Goal: Browse casually

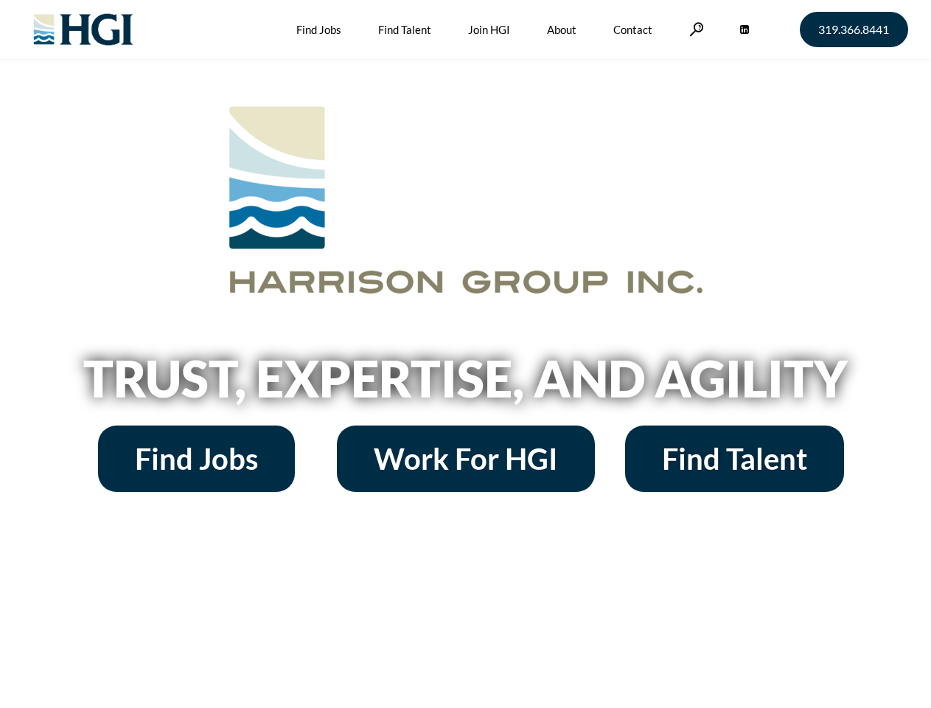
click at [465, 354] on h2 "Trust, Expertise, and Agility" at bounding box center [466, 378] width 840 height 50
click at [694, 29] on link at bounding box center [696, 29] width 15 height 14
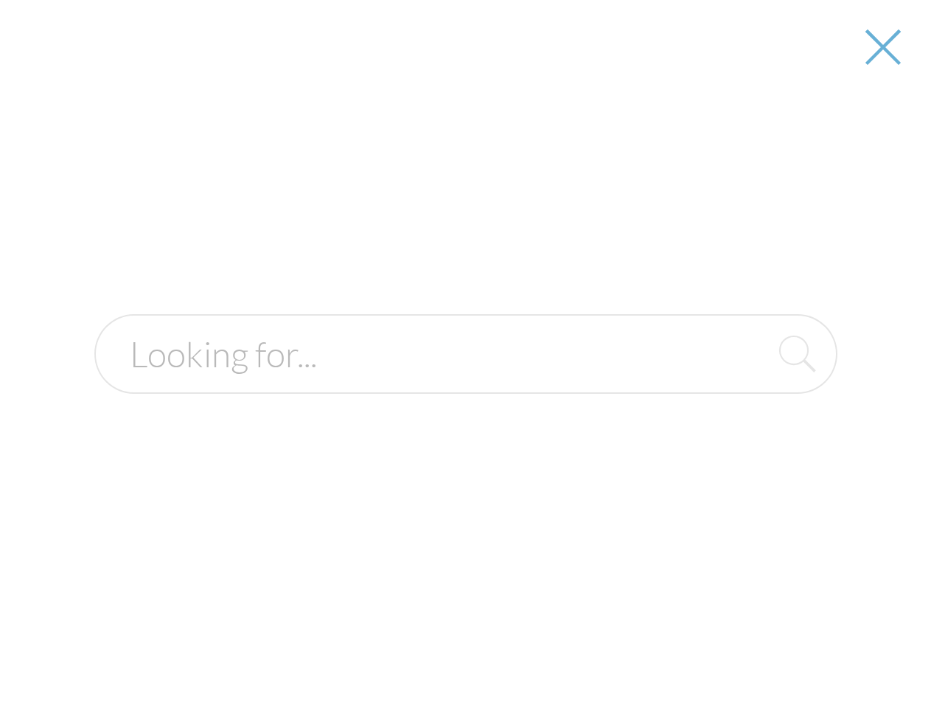
click at [465, 383] on h2 "Trust, Expertise, and Agility" at bounding box center [466, 378] width 840 height 50
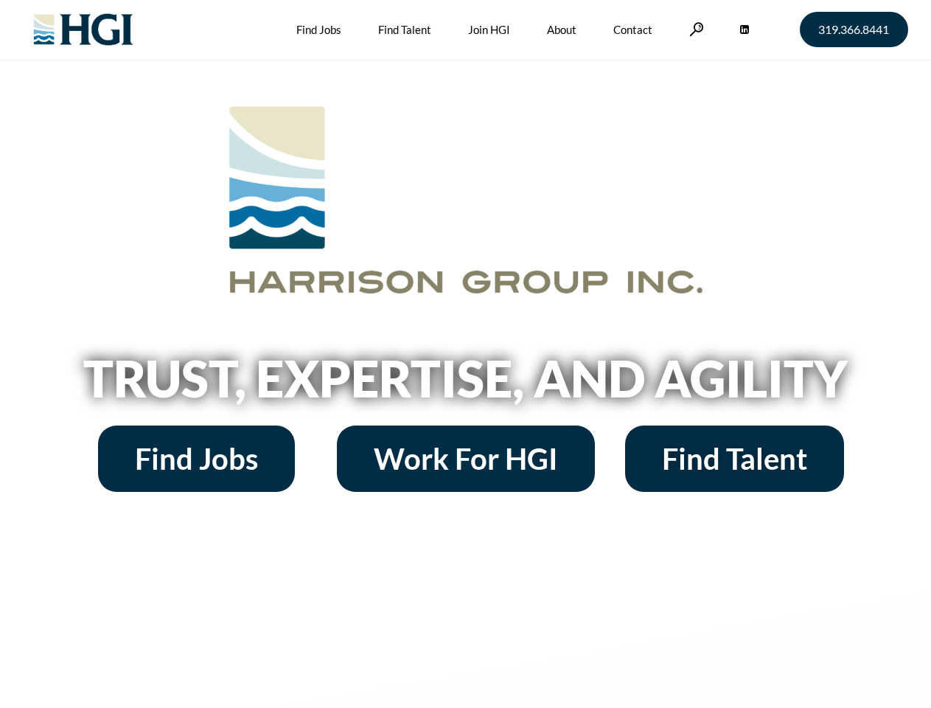
click at [465, 354] on h2 "Trust, Expertise, and Agility" at bounding box center [466, 378] width 840 height 50
click at [694, 29] on link at bounding box center [696, 29] width 15 height 14
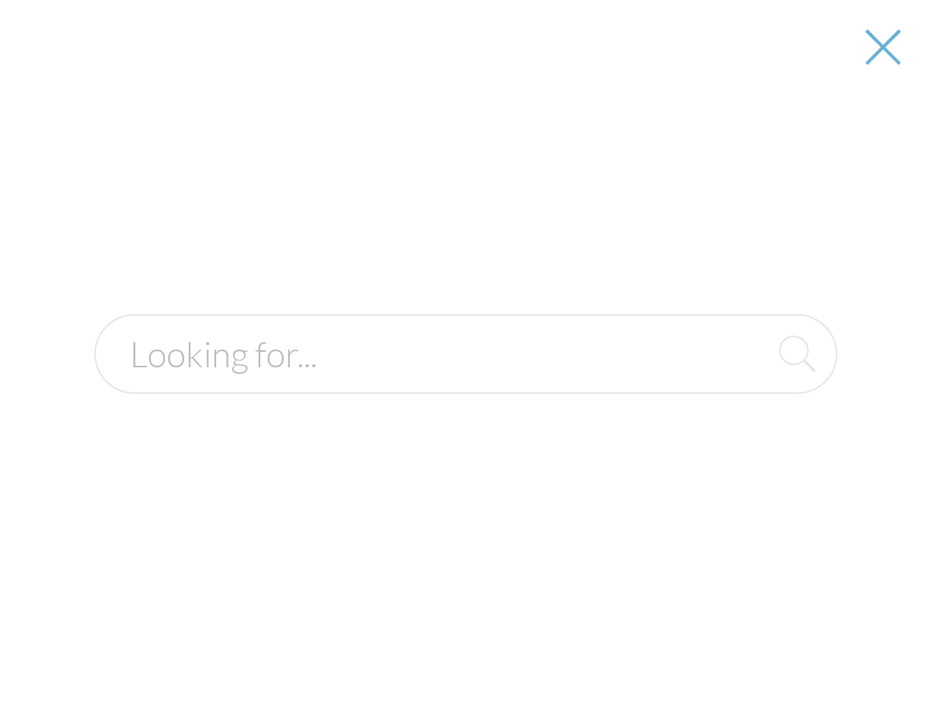
click at [465, 383] on h2 "Trust, Expertise, and Agility" at bounding box center [466, 378] width 840 height 50
